Goal: Find specific page/section: Find specific page/section

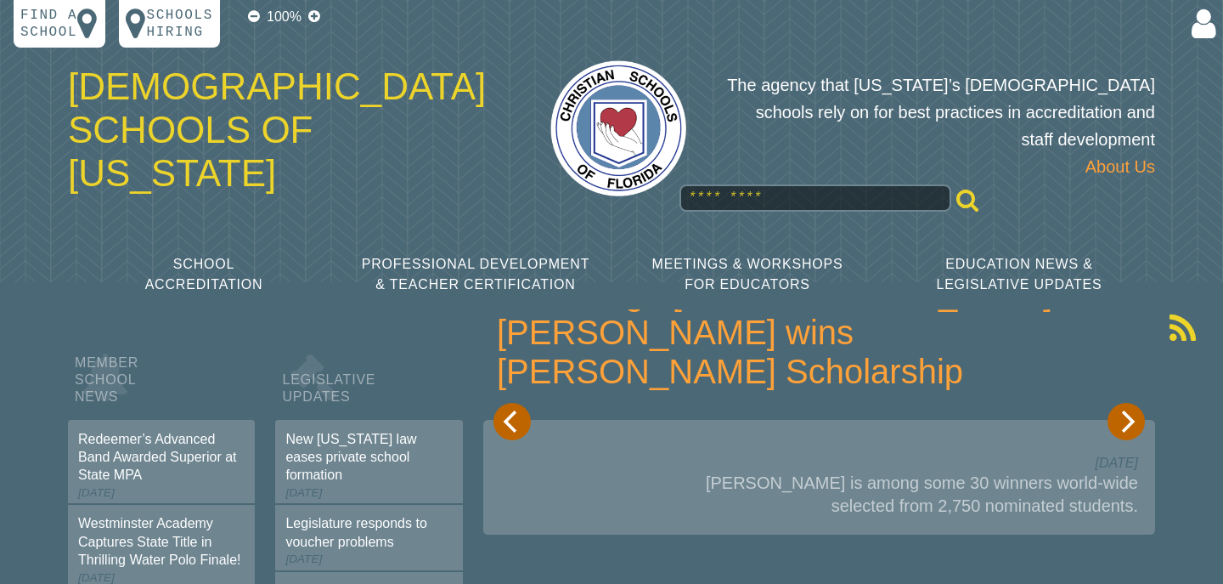
click at [753, 184] on input "text" at bounding box center [816, 197] width 272 height 27
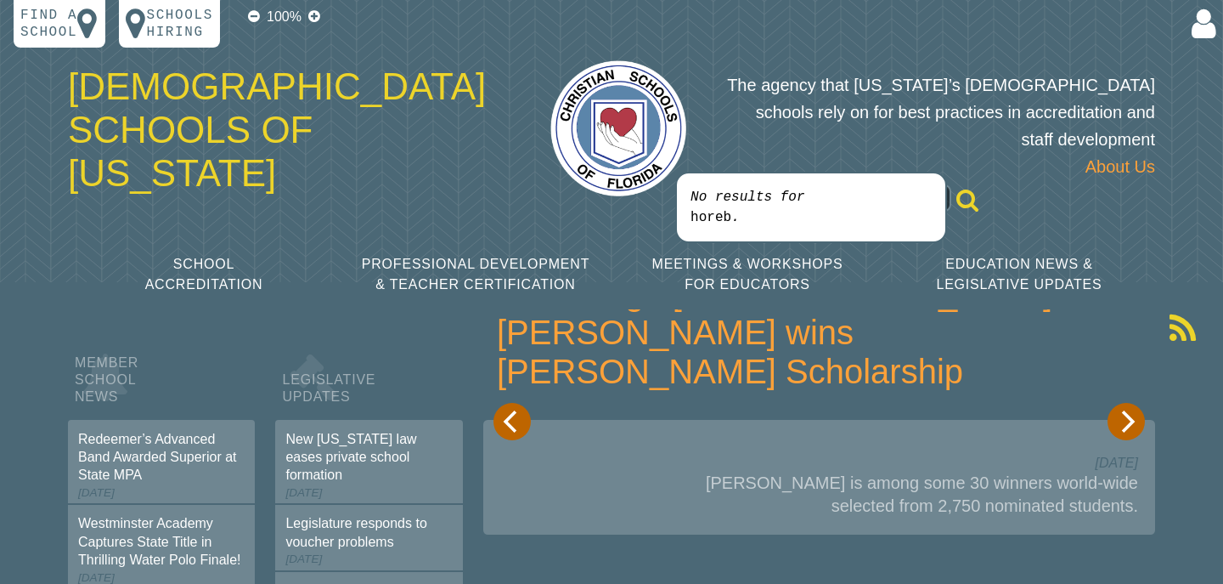
type input "*****"
click at [698, 223] on span "horeb" at bounding box center [711, 217] width 41 height 15
click at [707, 216] on span "horeb" at bounding box center [711, 217] width 41 height 15
click at [26, 25] on p "Find a school" at bounding box center [48, 24] width 57 height 34
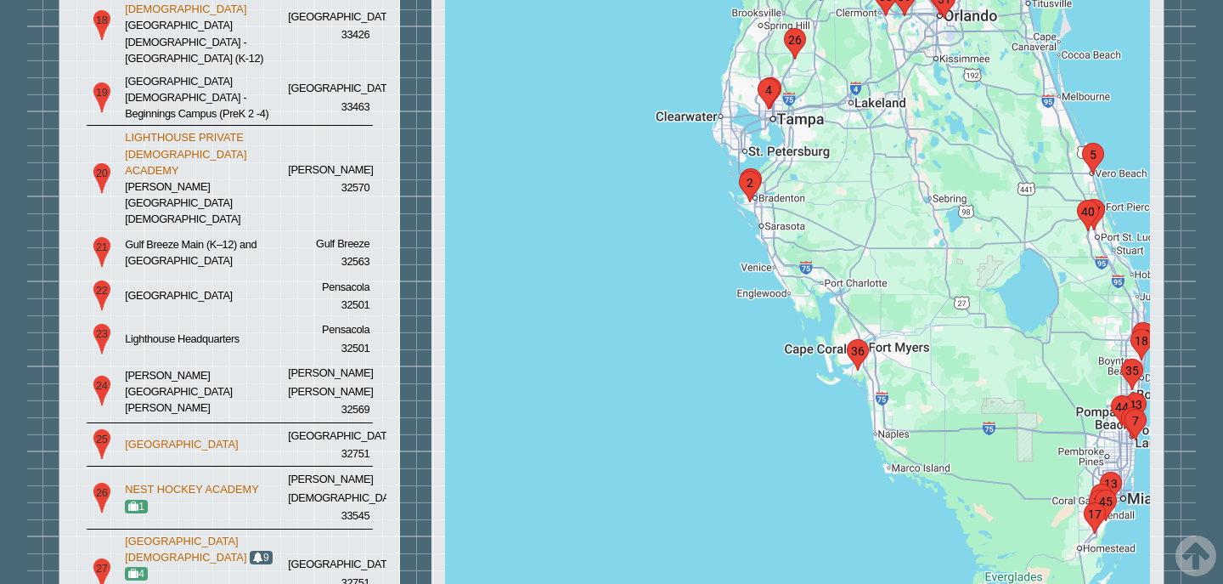
scroll to position [3250, 0]
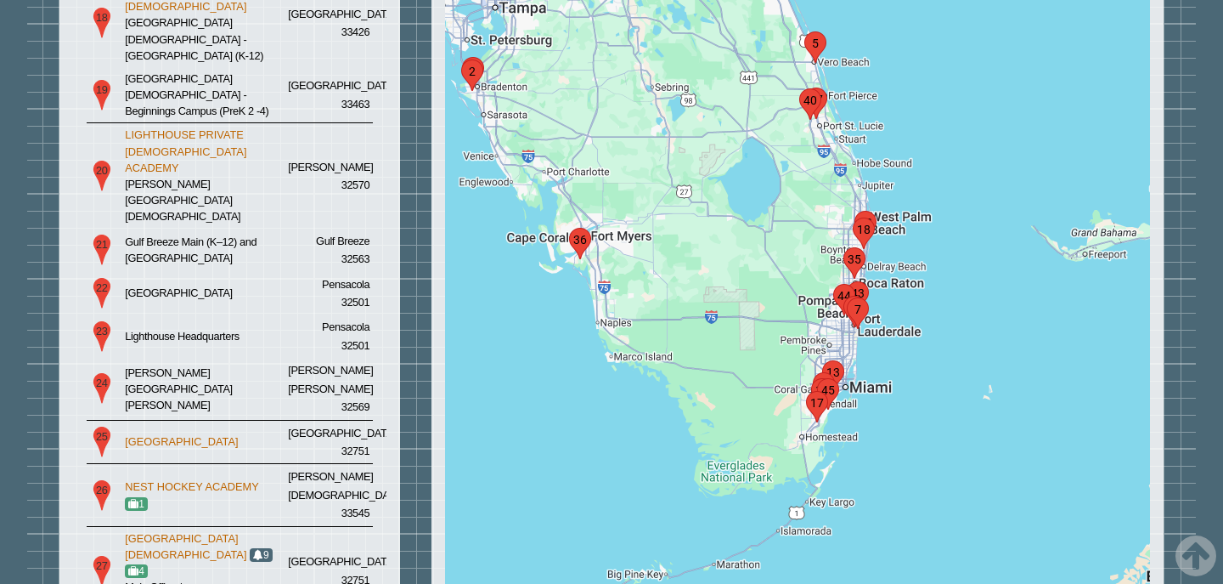
drag, startPoint x: 872, startPoint y: 347, endPoint x: 721, endPoint y: 266, distance: 171.0
click at [591, 238] on div at bounding box center [798, 90] width 706 height 2456
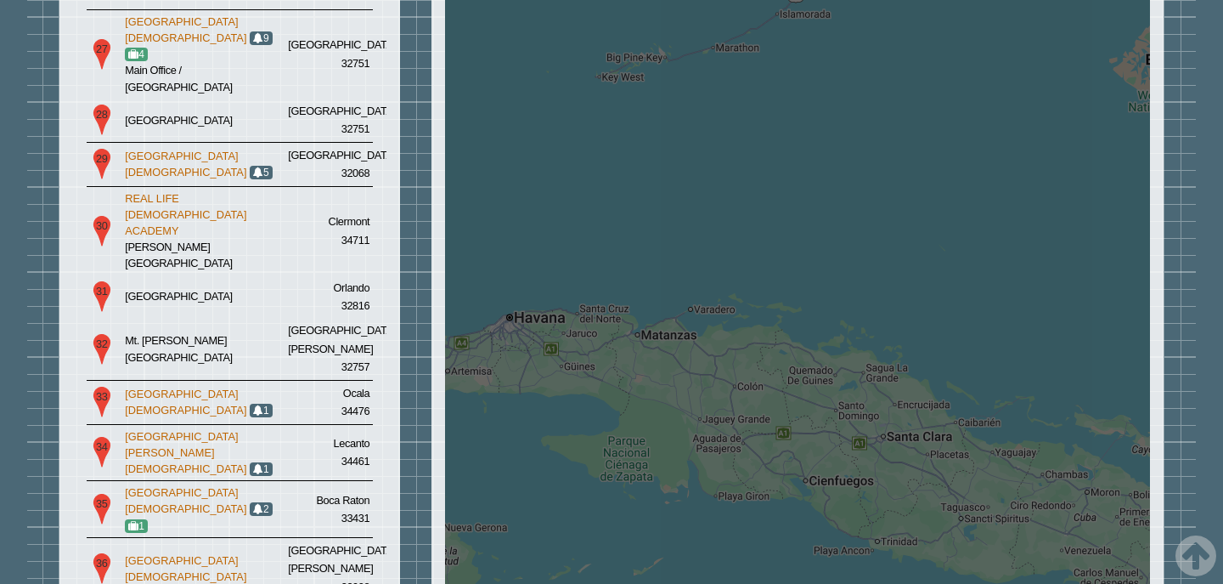
scroll to position [3886, 0]
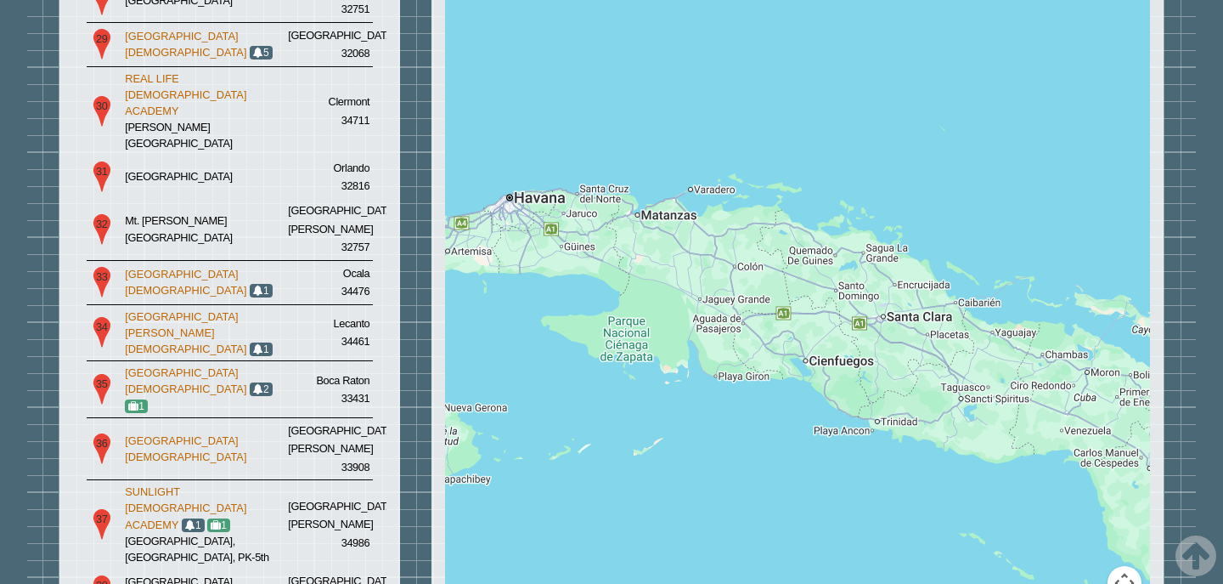
click at [1122, 566] on button "Map camera controls" at bounding box center [1125, 583] width 34 height 34
click at [1070, 523] on button "Zoom in" at bounding box center [1082, 540] width 34 height 34
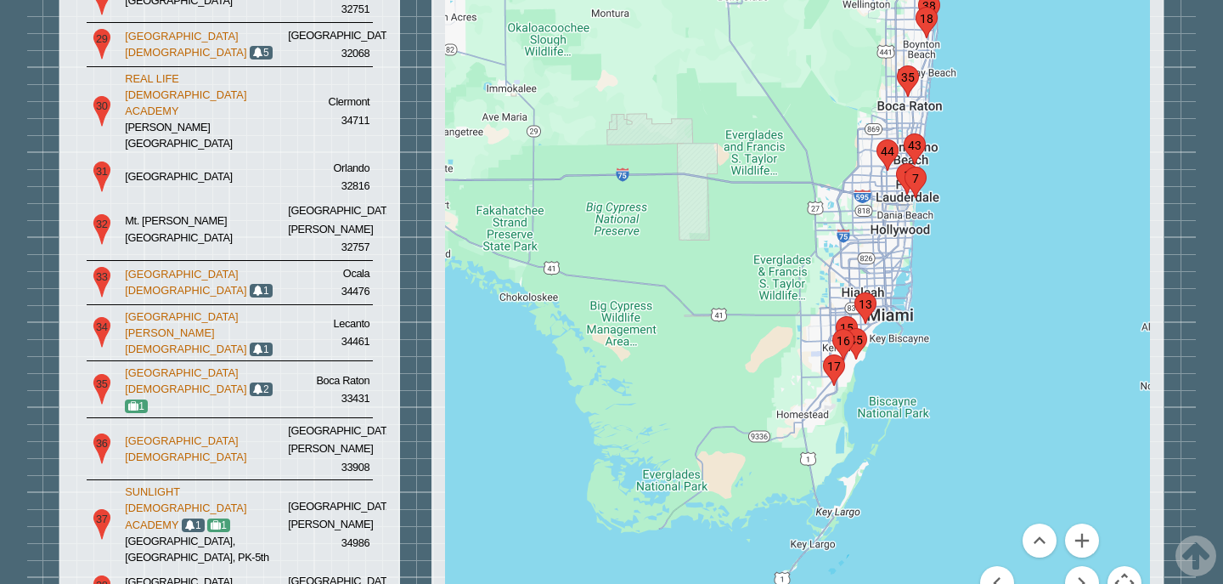
drag, startPoint x: 902, startPoint y: 151, endPoint x: 900, endPoint y: 420, distance: 268.4
click at [1081, 523] on button "Zoom in" at bounding box center [1082, 540] width 34 height 34
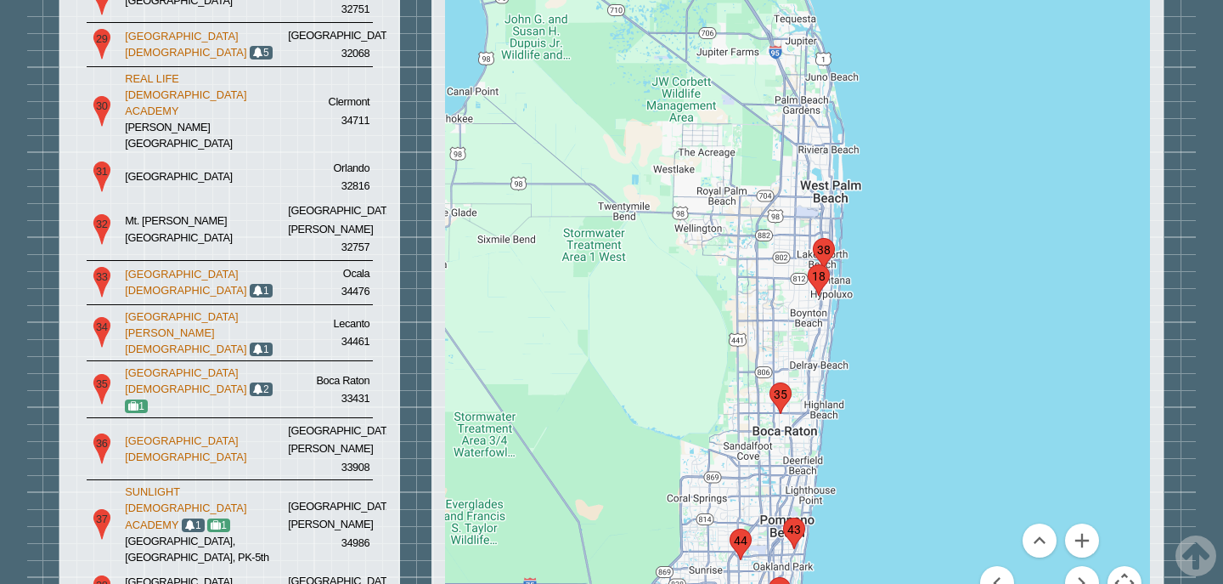
drag, startPoint x: 964, startPoint y: 437, endPoint x: 725, endPoint y: 105, distance: 408.8
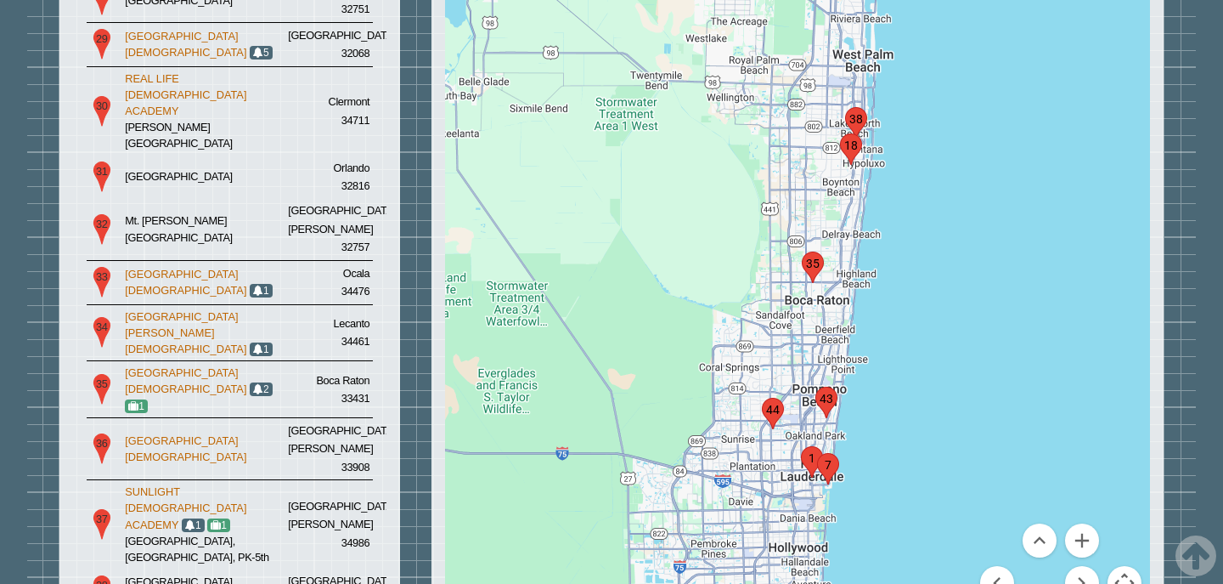
drag, startPoint x: 938, startPoint y: 375, endPoint x: 970, endPoint y: 243, distance: 135.6
click at [1086, 523] on button "Zoom in" at bounding box center [1082, 540] width 34 height 34
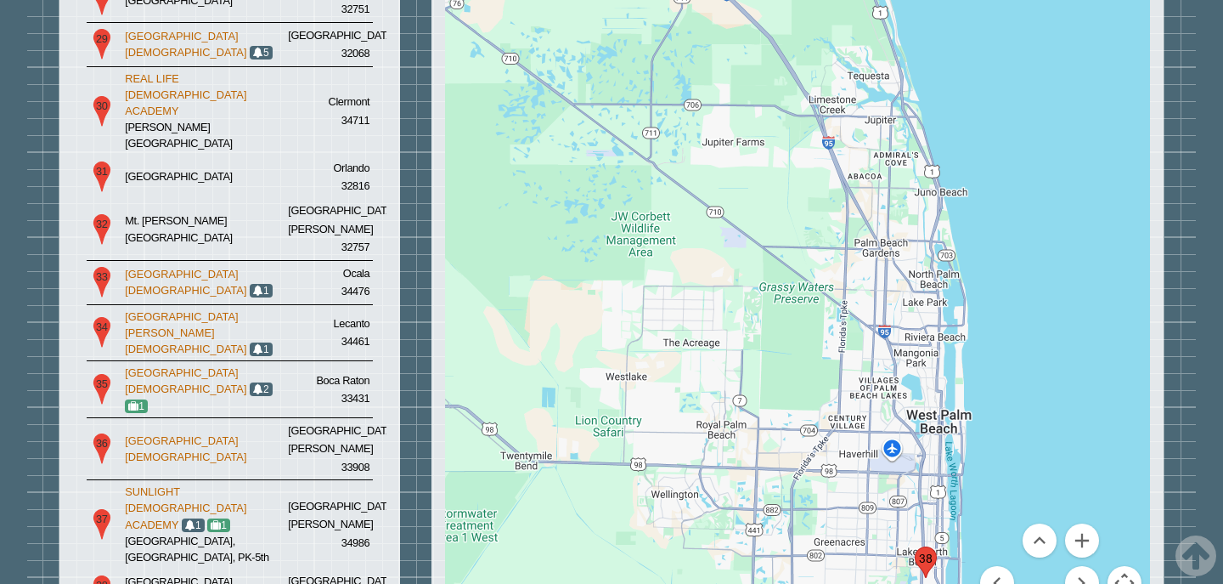
drag, startPoint x: 898, startPoint y: 455, endPoint x: 906, endPoint y: 53, distance: 402.7
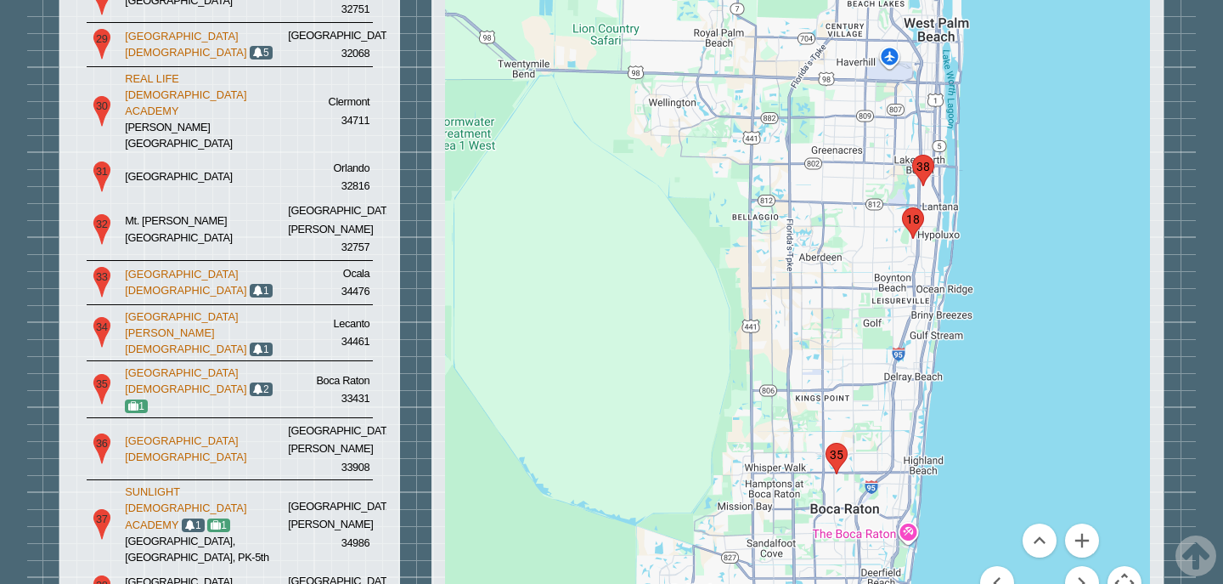
drag, startPoint x: 1029, startPoint y: 353, endPoint x: 1024, endPoint y: 20, distance: 332.2
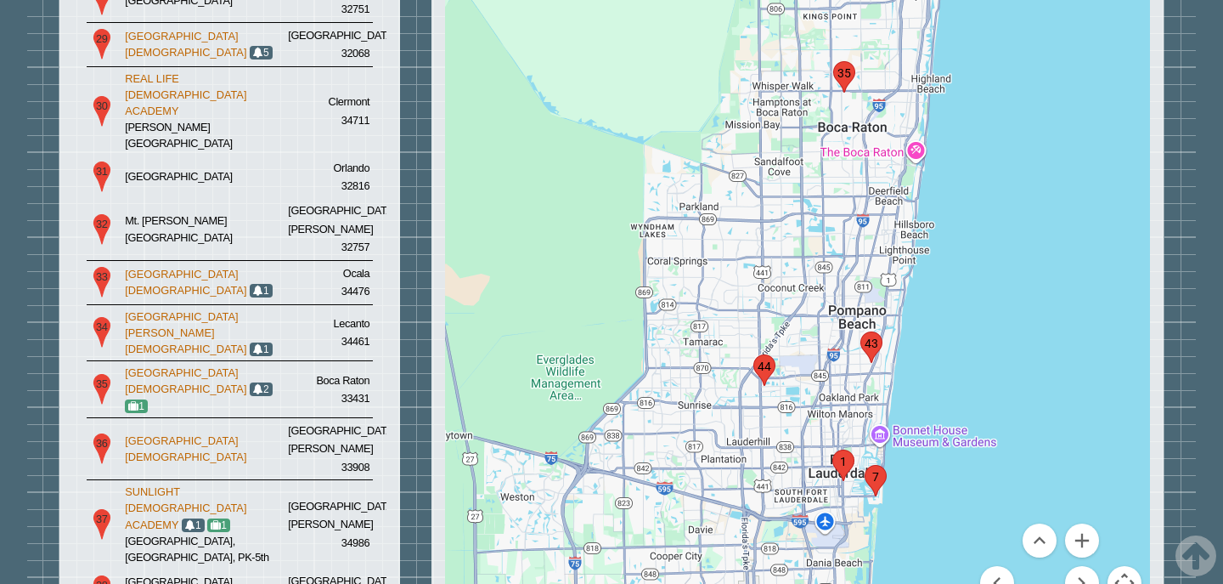
drag, startPoint x: 971, startPoint y: 291, endPoint x: 976, endPoint y: 61, distance: 230.3
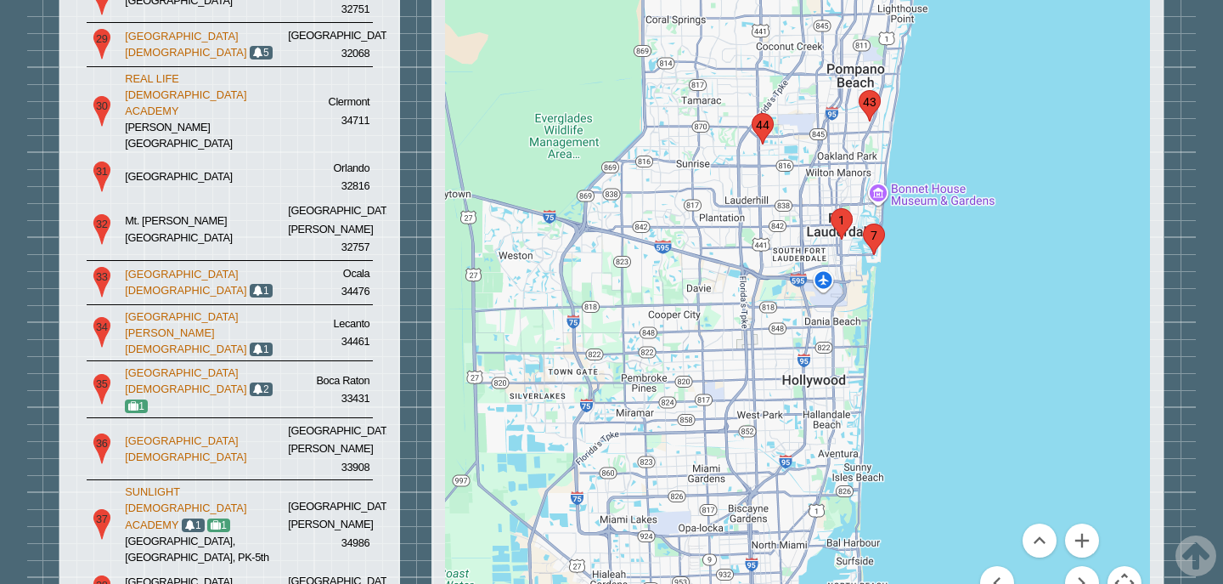
drag, startPoint x: 700, startPoint y: 369, endPoint x: 698, endPoint y: 127, distance: 241.2
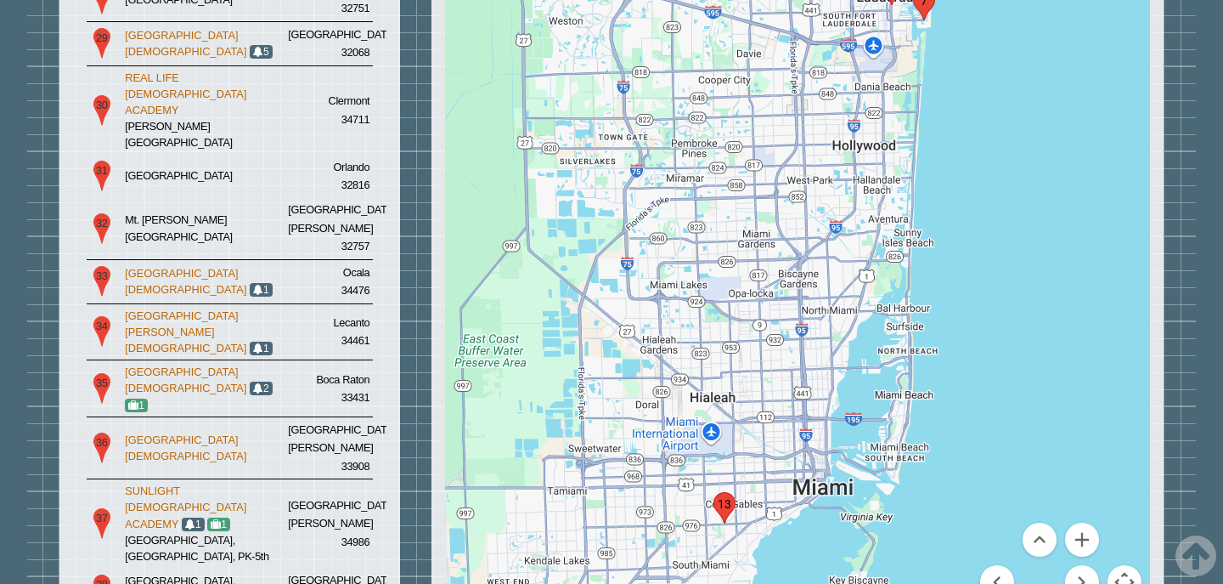
drag, startPoint x: 731, startPoint y: 390, endPoint x: 781, endPoint y: 155, distance: 240.6
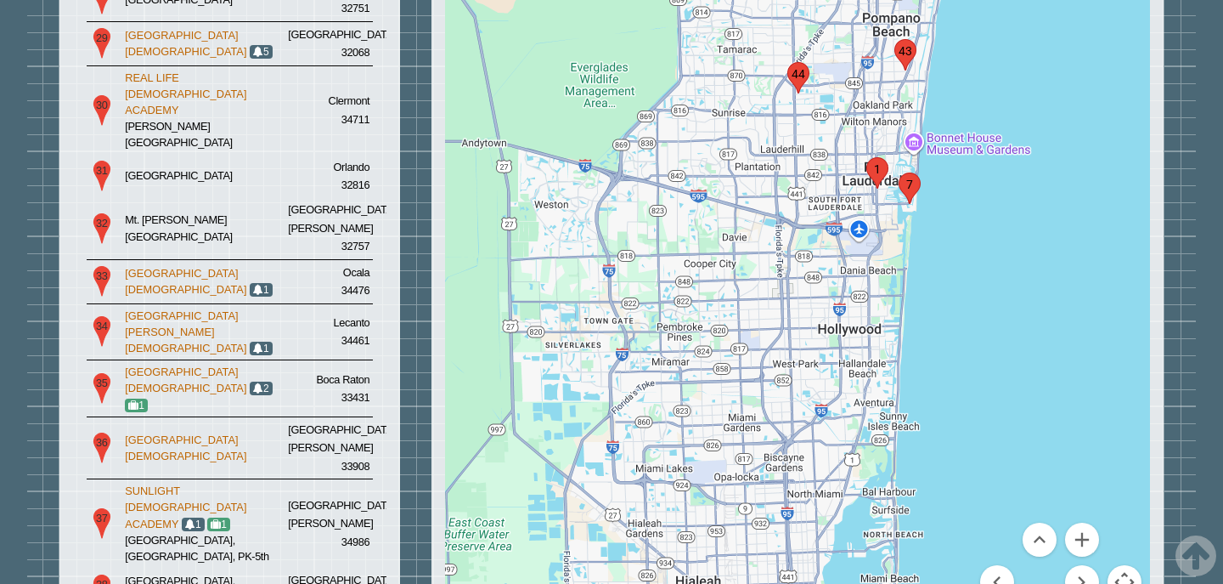
drag, startPoint x: 784, startPoint y: 260, endPoint x: 770, endPoint y: 446, distance: 186.6
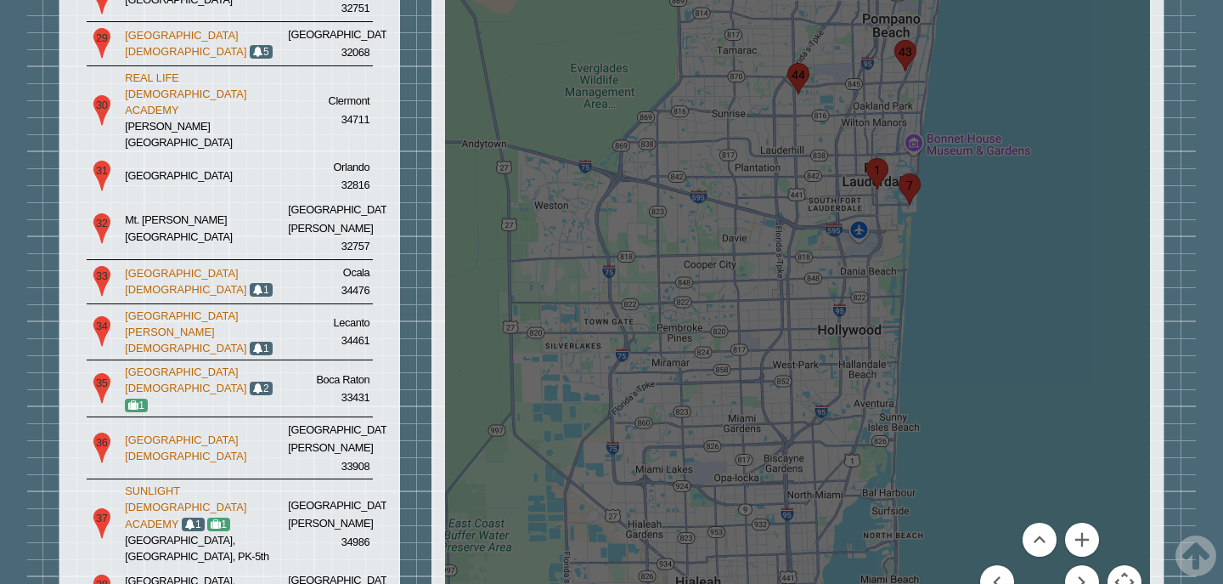
scroll to position [3886, 0]
